Goal: Task Accomplishment & Management: Manage account settings

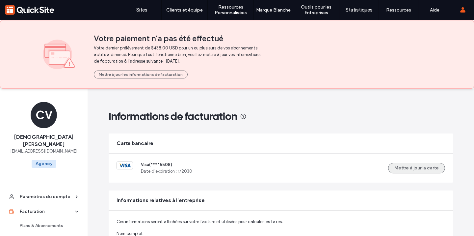
click at [427, 170] on button "Mettre à jour la carte" at bounding box center [416, 167] width 57 height 11
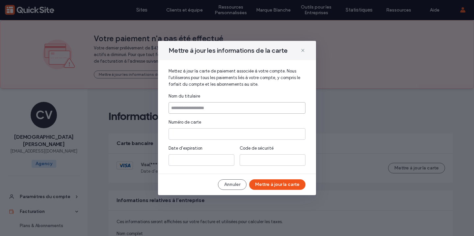
click at [214, 108] on input at bounding box center [236, 108] width 137 height 12
type input "**********"
click at [170, 163] on div at bounding box center [201, 160] width 66 height 12
click at [283, 187] on button "Mettre à jour la carte" at bounding box center [277, 184] width 56 height 11
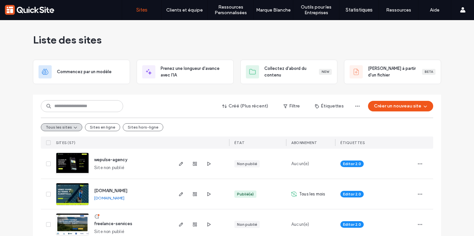
click at [144, 10] on label "Sites" at bounding box center [141, 10] width 11 height 6
